Goal: Task Accomplishment & Management: Use online tool/utility

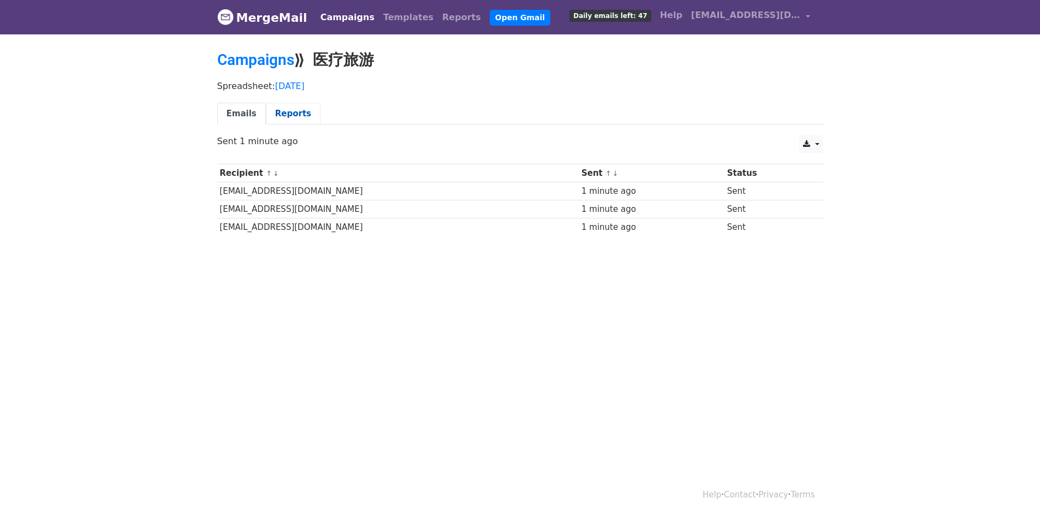
click at [293, 116] on link "Reports" at bounding box center [293, 114] width 55 height 22
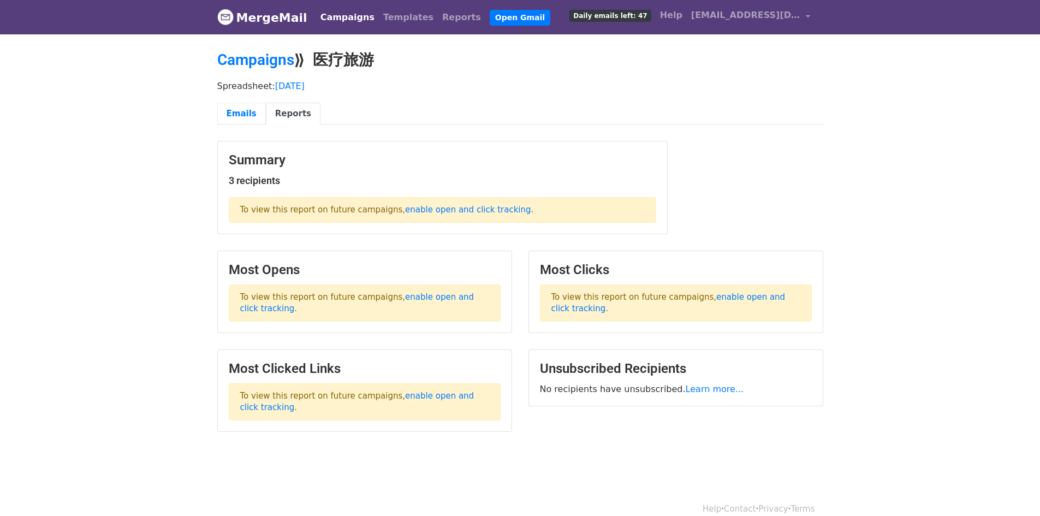
click at [242, 114] on link "Emails" at bounding box center [241, 114] width 49 height 22
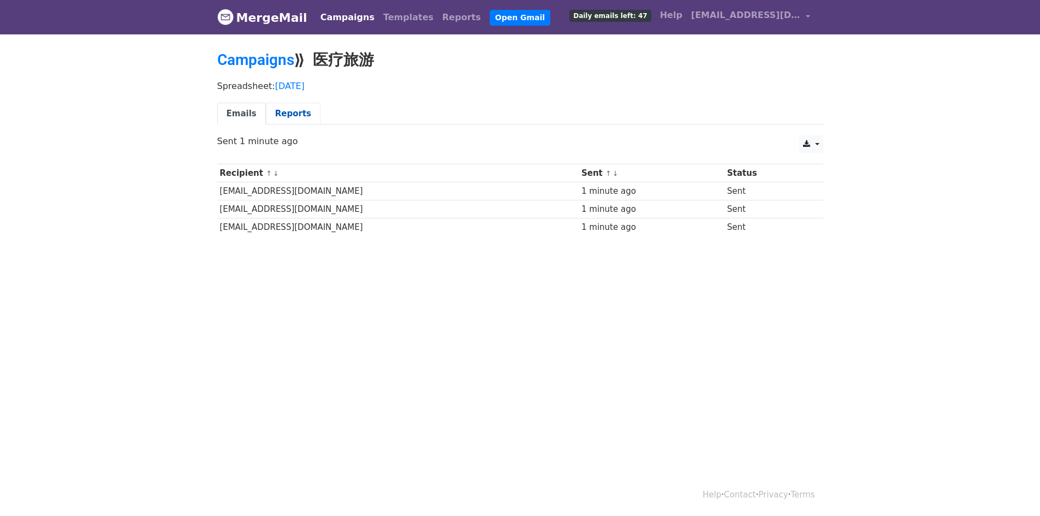
click at [289, 112] on link "Reports" at bounding box center [293, 114] width 55 height 22
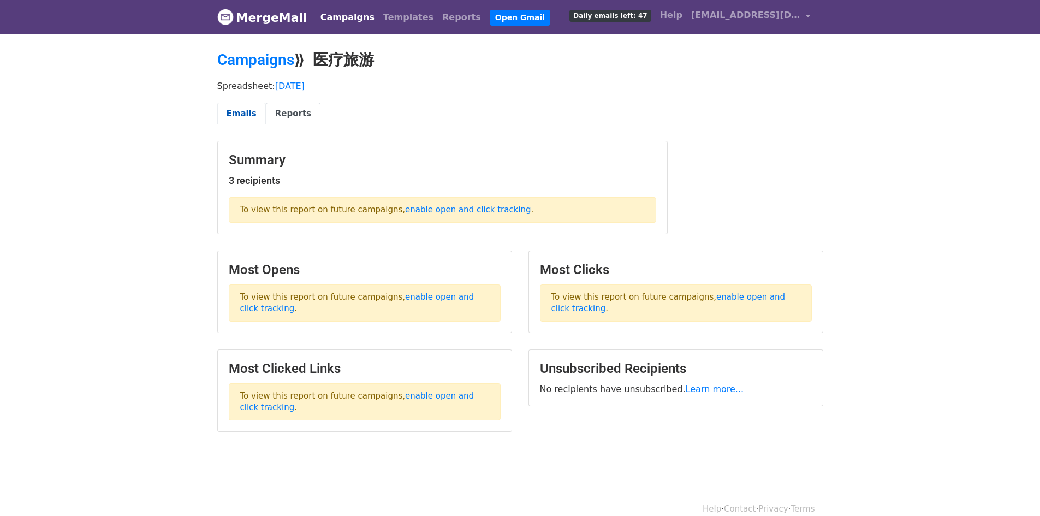
click at [247, 110] on link "Emails" at bounding box center [241, 114] width 49 height 22
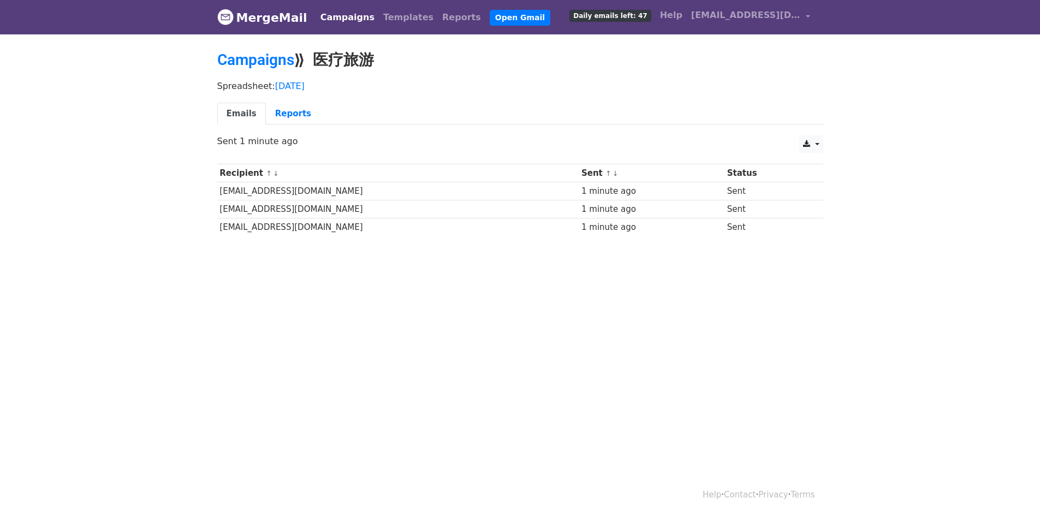
click at [606, 172] on small "↑ ↓" at bounding box center [611, 173] width 11 height 8
click at [306, 114] on link "Reports" at bounding box center [293, 114] width 55 height 22
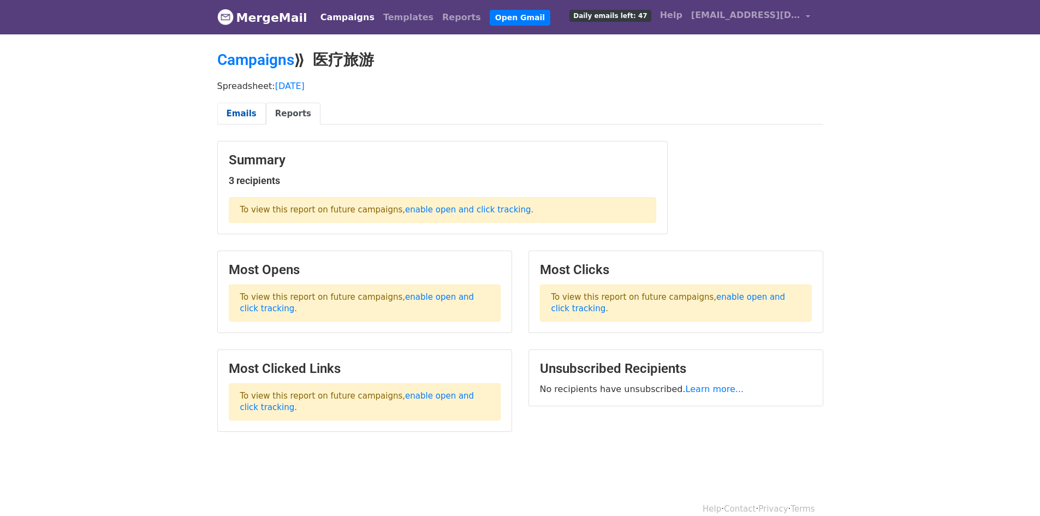
click at [242, 110] on link "Emails" at bounding box center [241, 114] width 49 height 22
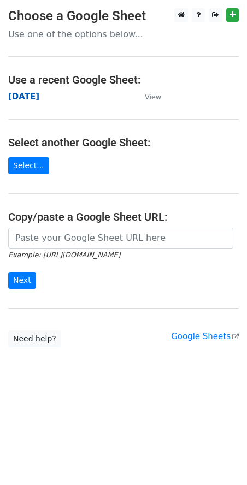
click at [39, 97] on strong "[DATE]" at bounding box center [23, 97] width 31 height 10
click at [36, 96] on strong "[DATE]" at bounding box center [23, 97] width 31 height 10
click at [35, 92] on strong "[DATE]" at bounding box center [23, 97] width 31 height 10
click at [27, 168] on link "Select..." at bounding box center [28, 165] width 41 height 17
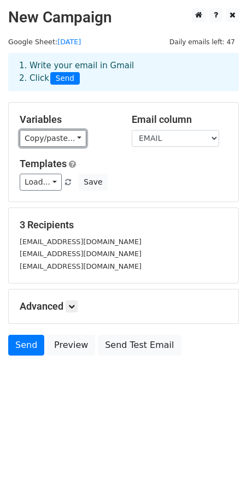
click at [77, 139] on link "Copy/paste..." at bounding box center [53, 138] width 67 height 17
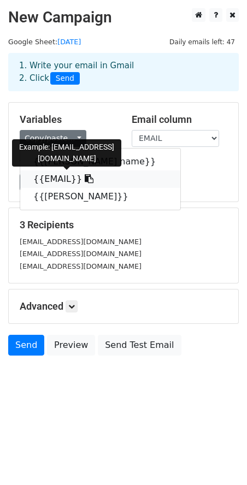
click at [68, 176] on link "{{EMAIL}}" at bounding box center [100, 178] width 160 height 17
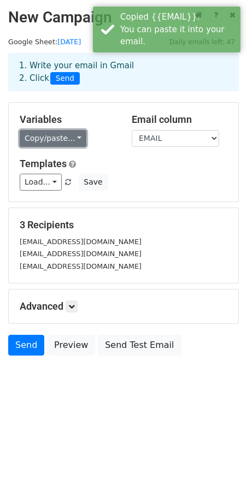
click at [73, 139] on link "Copy/paste..." at bounding box center [53, 138] width 67 height 17
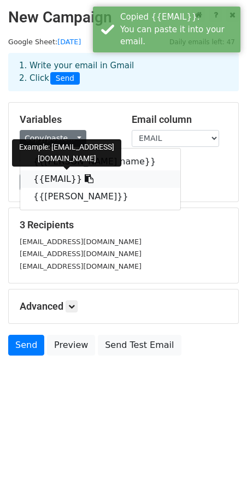
click at [57, 177] on link "{{EMAIL}}" at bounding box center [100, 178] width 160 height 17
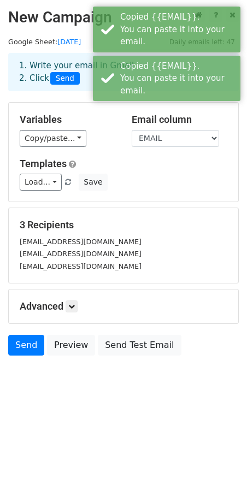
click at [180, 160] on h5 "Templates" at bounding box center [123, 164] width 207 height 12
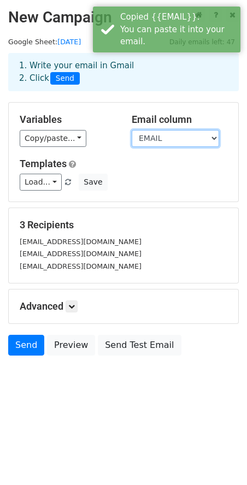
click at [206, 139] on select "frist name EMAIL CAMPANY" at bounding box center [175, 138] width 87 height 17
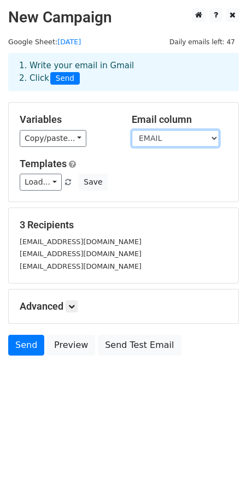
click at [132, 130] on select "frist name EMAIL CAMPANY" at bounding box center [175, 138] width 87 height 17
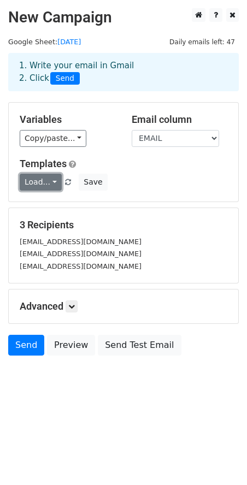
click at [55, 180] on link "Load..." at bounding box center [41, 182] width 42 height 17
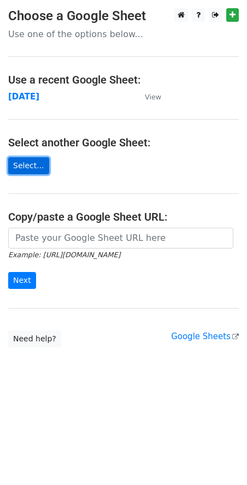
click at [22, 168] on link "Select..." at bounding box center [28, 165] width 41 height 17
